Goal: Information Seeking & Learning: Learn about a topic

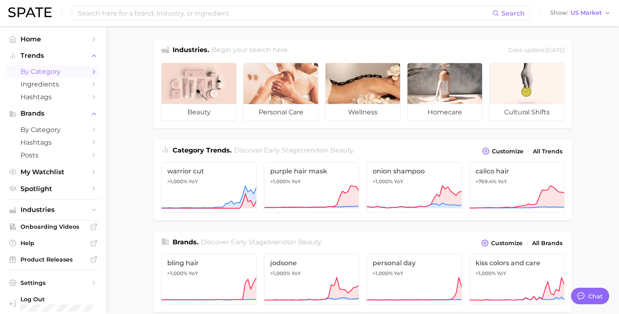
click at [69, 74] on span "by Category" at bounding box center [53, 72] width 66 height 8
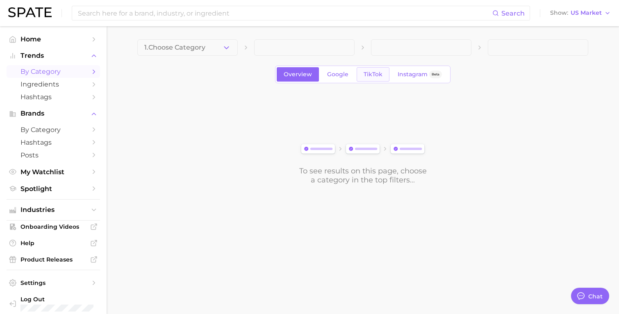
click at [364, 76] on span "TikTok" at bounding box center [373, 74] width 19 height 7
click at [225, 51] on icon "button" at bounding box center [226, 47] width 9 height 9
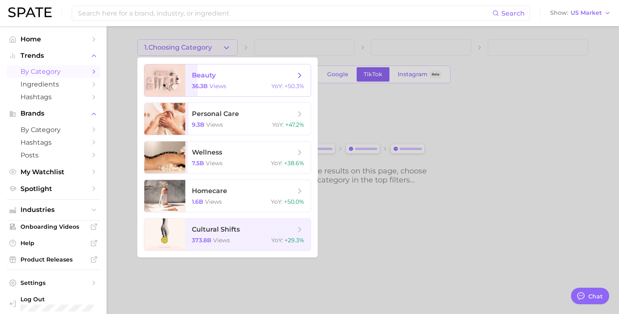
click at [223, 77] on span "beauty" at bounding box center [243, 75] width 103 height 9
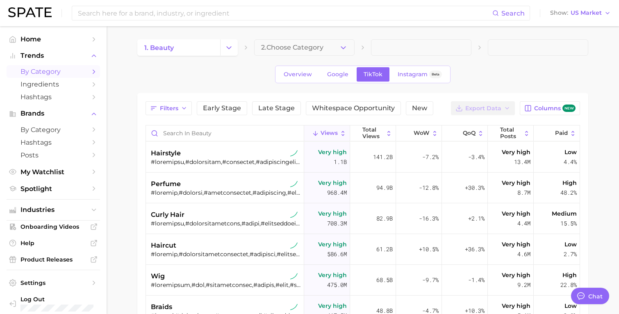
type textarea "x"
click at [286, 47] on span "2. Choose Category" at bounding box center [292, 47] width 62 height 7
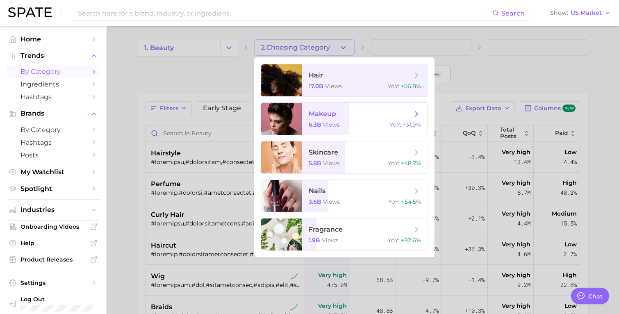
click at [355, 112] on span "makeup" at bounding box center [360, 113] width 103 height 9
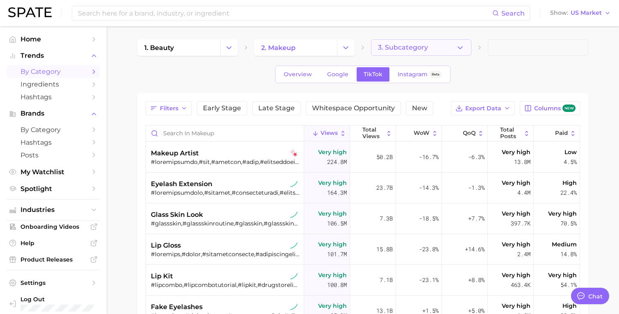
click at [430, 50] on button "3. Subcategory" at bounding box center [421, 47] width 100 height 16
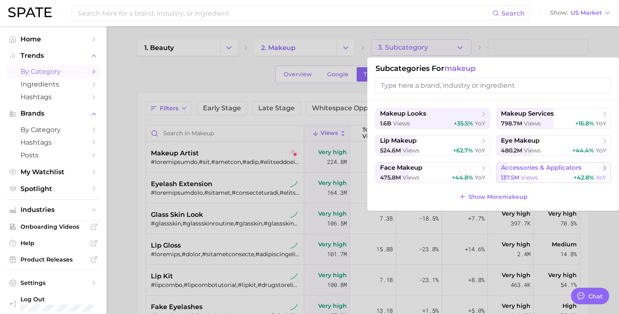
click at [540, 173] on button "accessories & applicators 137.5m views +42.8% YoY" at bounding box center [553, 172] width 114 height 20
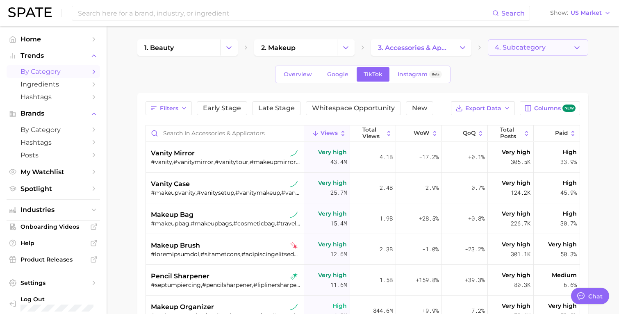
click at [526, 49] on span "4. Subcategory" at bounding box center [520, 47] width 51 height 7
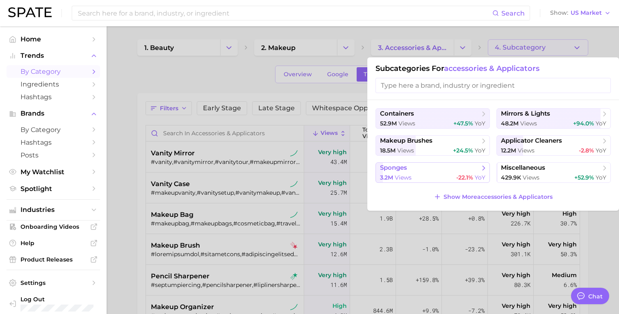
click at [444, 169] on button "sponges 3.2m views -22.1% YoY" at bounding box center [433, 172] width 114 height 20
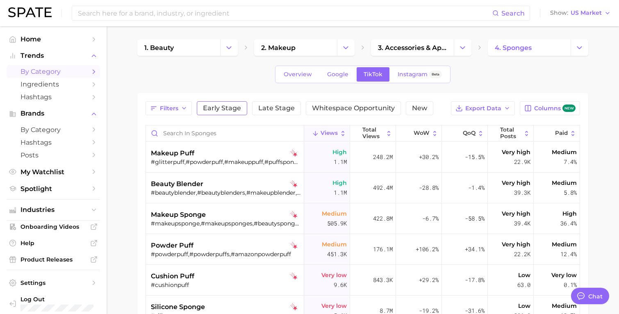
click at [232, 110] on span "Early Stage" at bounding box center [222, 108] width 38 height 7
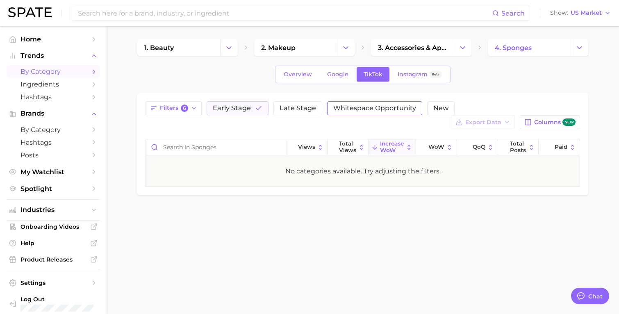
click at [336, 108] on span "Whitespace Opportunity" at bounding box center [374, 108] width 83 height 7
click at [234, 111] on span "Early Stage" at bounding box center [232, 108] width 38 height 7
click at [430, 103] on button "New" at bounding box center [440, 108] width 27 height 14
click at [221, 112] on span "Early Stage" at bounding box center [232, 108] width 38 height 7
click at [437, 111] on button "New" at bounding box center [435, 108] width 39 height 14
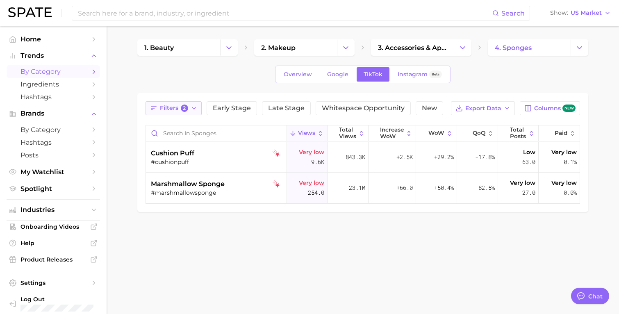
click at [187, 111] on span "Filters 2" at bounding box center [174, 108] width 28 height 7
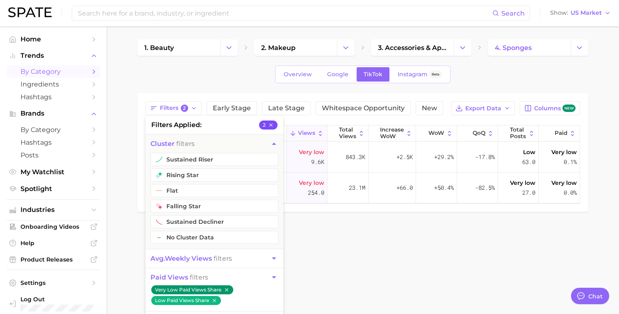
click at [272, 126] on icon "button" at bounding box center [270, 124] width 3 height 3
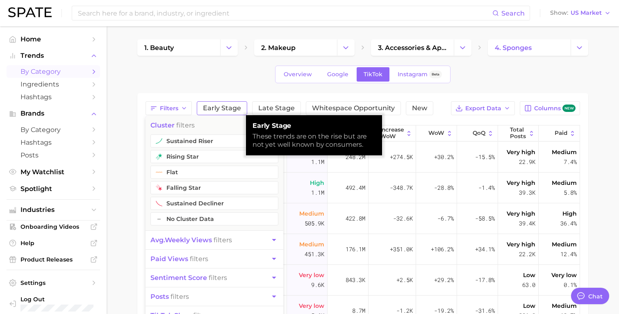
click at [222, 109] on span "Early Stage" at bounding box center [222, 108] width 38 height 7
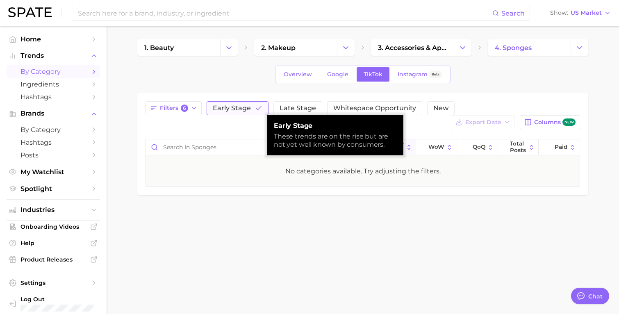
click at [229, 108] on span "Early Stage" at bounding box center [232, 108] width 38 height 7
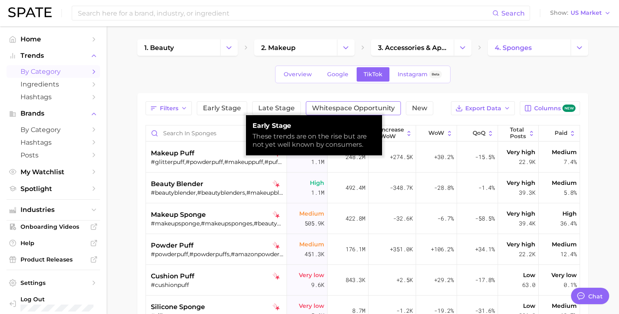
click at [381, 106] on span "Whitespace Opportunity" at bounding box center [353, 108] width 83 height 7
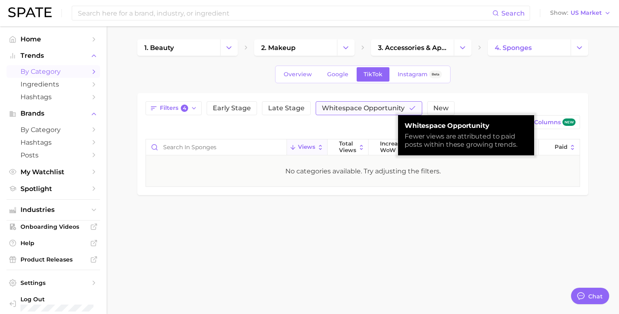
click at [381, 106] on span "Whitespace Opportunity" at bounding box center [363, 108] width 83 height 7
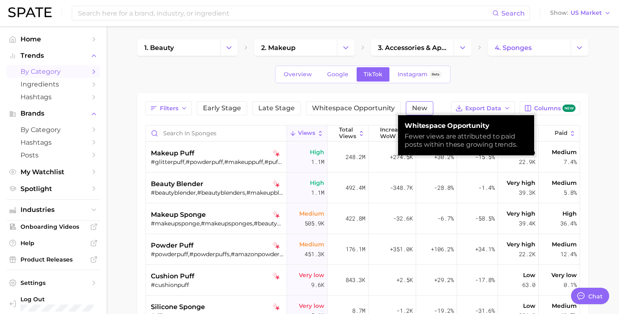
click at [417, 108] on span "New" at bounding box center [419, 108] width 15 height 7
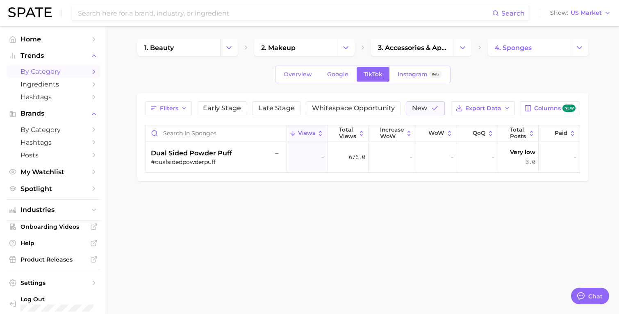
click at [387, 230] on body "Search Show US Market Home Trends by Category Ingredients Hashtags Brands by Ca…" at bounding box center [309, 157] width 619 height 314
click at [431, 107] on icon "button" at bounding box center [434, 108] width 7 height 7
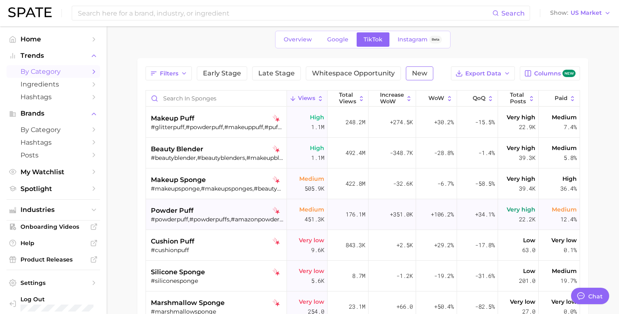
scroll to position [33, 0]
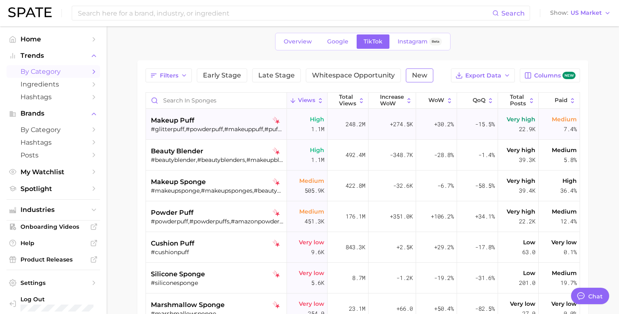
click at [233, 128] on div "#glitterpuff,#powderpuff,#makeuppuff,#puffsponge" at bounding box center [217, 128] width 132 height 7
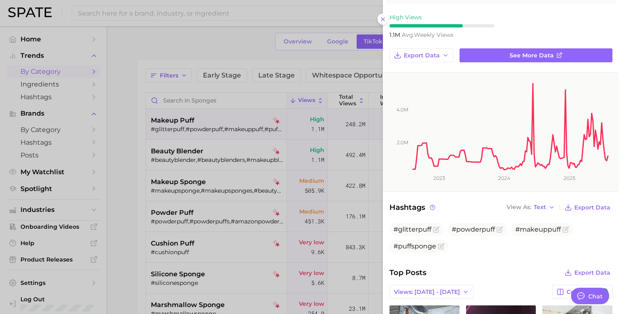
scroll to position [59, 0]
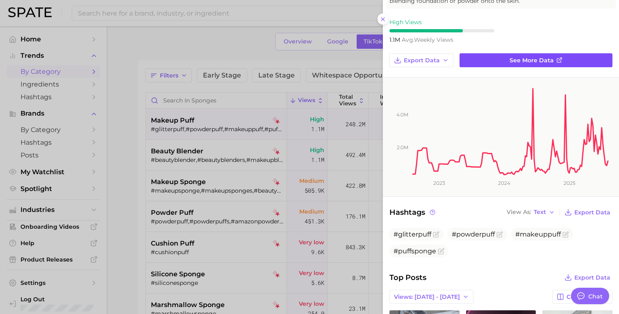
click at [499, 62] on link "See more data" at bounding box center [536, 60] width 153 height 14
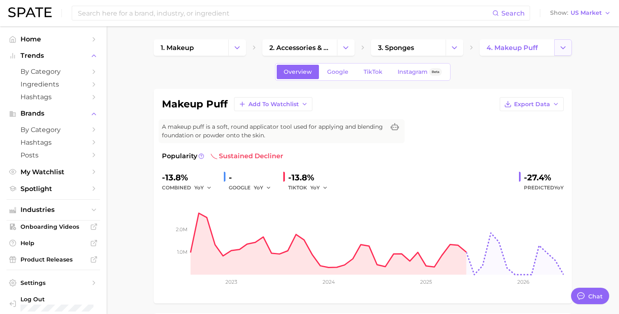
click at [567, 53] on button "Change Category" at bounding box center [563, 47] width 18 height 16
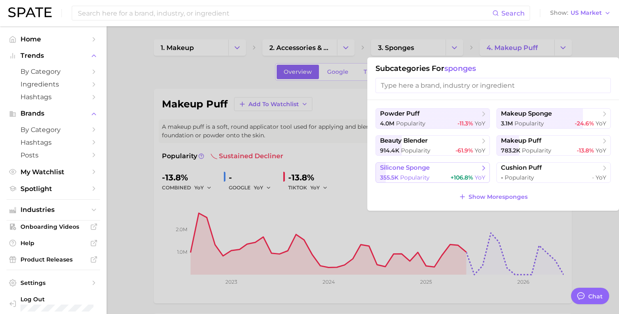
click at [480, 171] on icon at bounding box center [484, 168] width 8 height 8
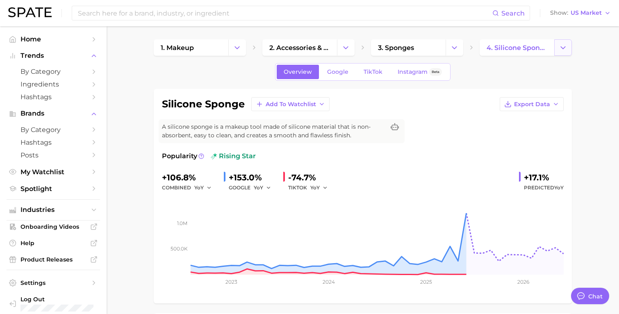
click at [559, 50] on icon "Change Category" at bounding box center [563, 47] width 9 height 9
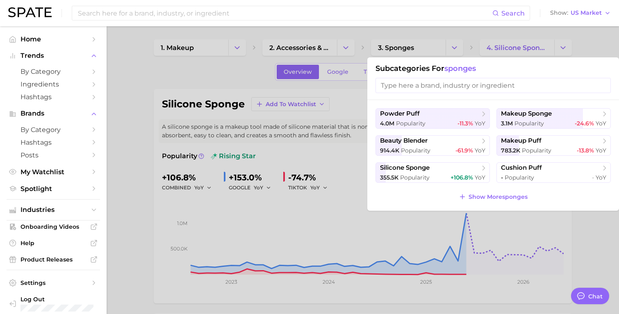
click at [472, 49] on div at bounding box center [309, 157] width 619 height 314
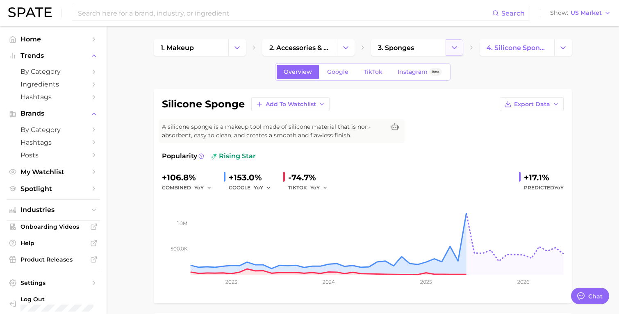
click at [454, 44] on icon "Change Category" at bounding box center [454, 47] width 9 height 9
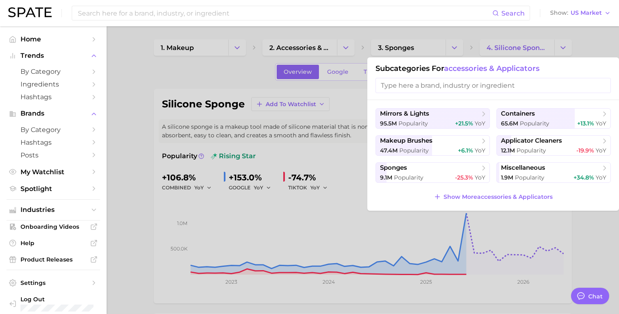
click at [324, 162] on div at bounding box center [309, 157] width 619 height 314
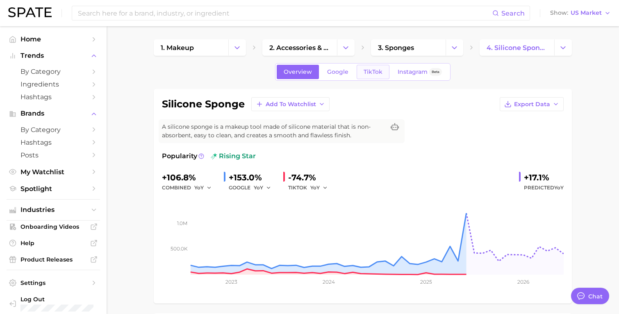
click at [376, 73] on span "TikTok" at bounding box center [373, 71] width 19 height 7
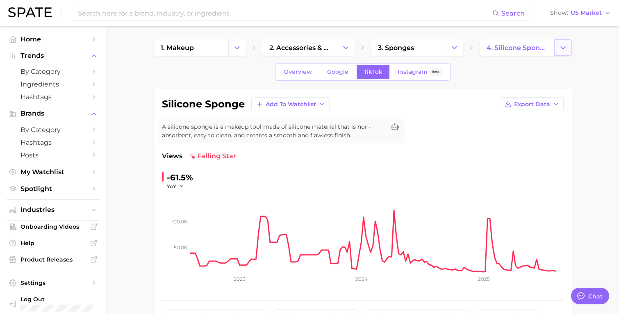
click at [560, 51] on icon "Change Category" at bounding box center [563, 47] width 9 height 9
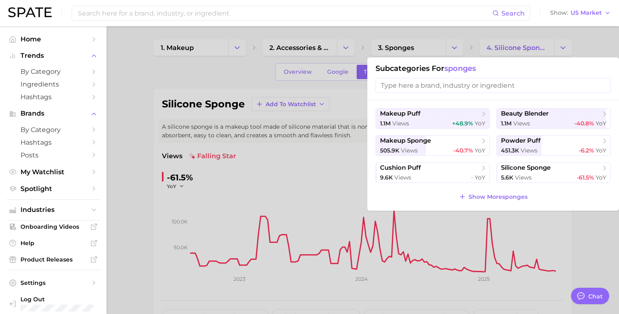
click at [547, 242] on div at bounding box center [309, 157] width 619 height 314
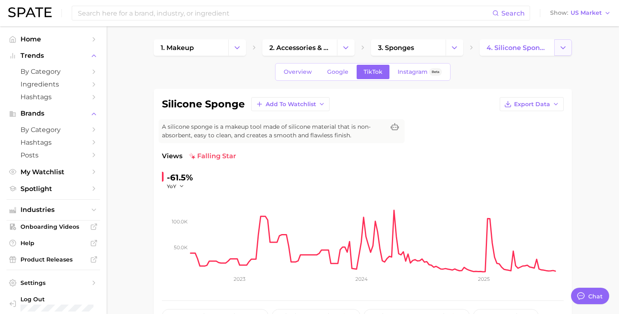
click at [560, 48] on icon "Change Category" at bounding box center [563, 47] width 9 height 9
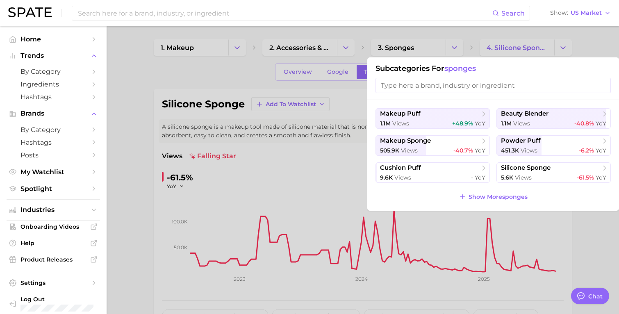
click at [449, 44] on div at bounding box center [309, 157] width 619 height 314
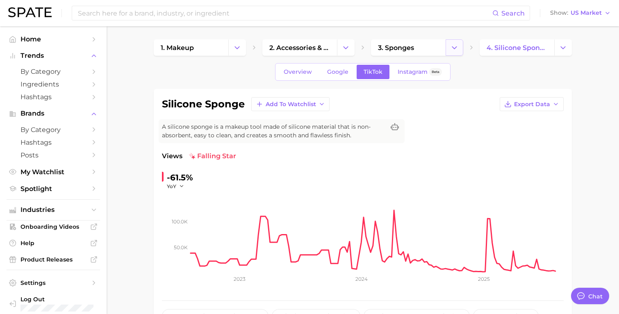
click at [453, 46] on polyline "Change Category" at bounding box center [454, 47] width 5 height 2
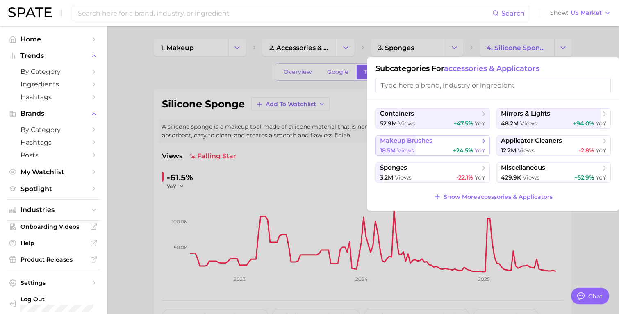
click at [480, 141] on icon at bounding box center [484, 141] width 8 height 8
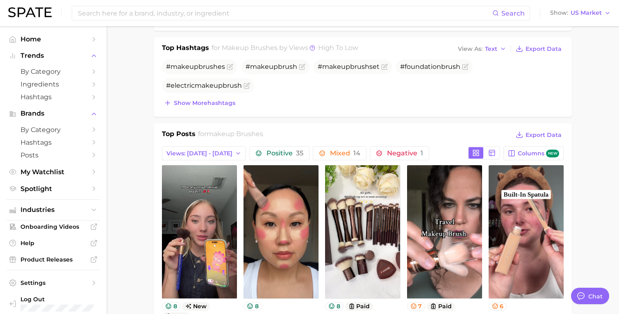
scroll to position [317, 0]
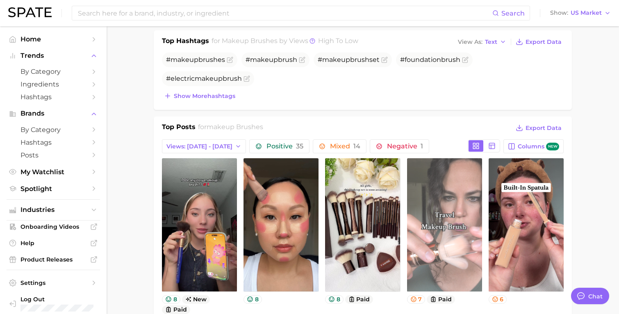
click at [440, 264] on link "view post on TikTok" at bounding box center [444, 224] width 75 height 133
